Goal: Task Accomplishment & Management: Manage account settings

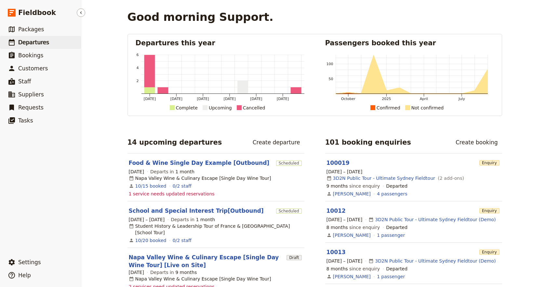
click at [68, 45] on link "​ Departures" at bounding box center [40, 42] width 81 height 13
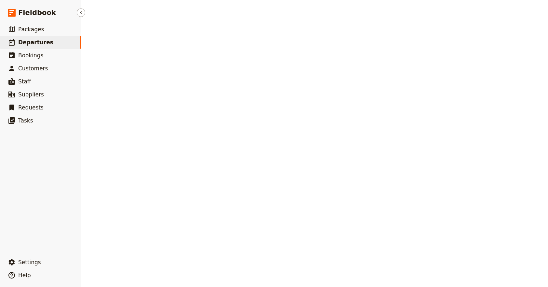
select select "UPDATED_AT"
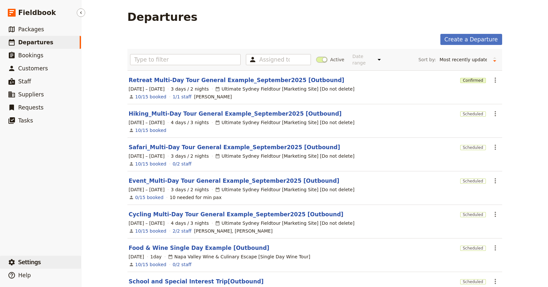
drag, startPoint x: 26, startPoint y: 257, endPoint x: 39, endPoint y: 260, distance: 12.9
click at [27, 257] on button "​ Settings" at bounding box center [40, 261] width 81 height 13
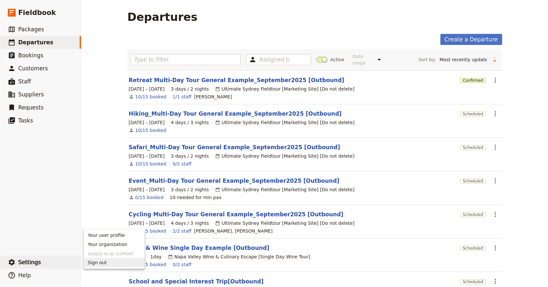
click at [99, 260] on span "Sign out" at bounding box center [97, 262] width 19 height 7
